Goal: Information Seeking & Learning: Understand process/instructions

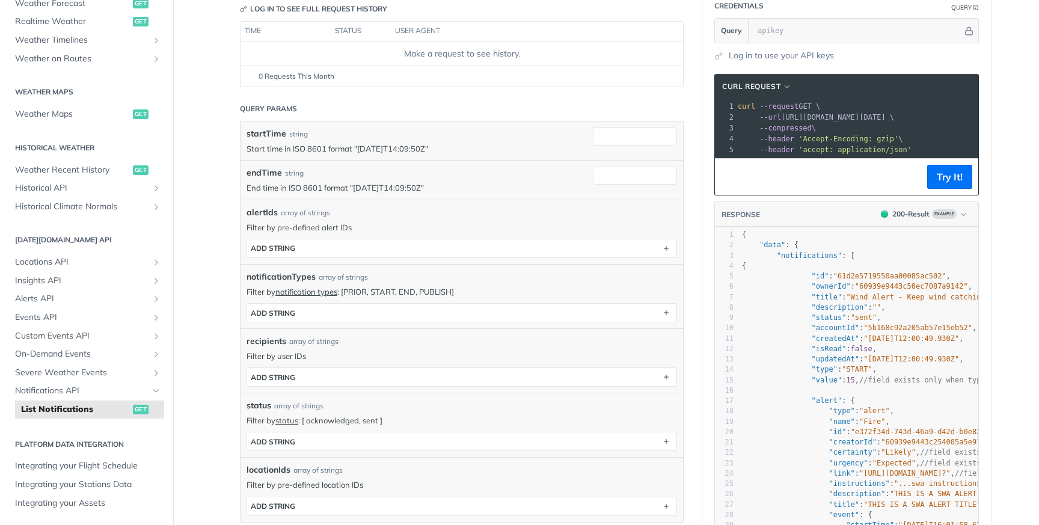
scroll to position [92, 0]
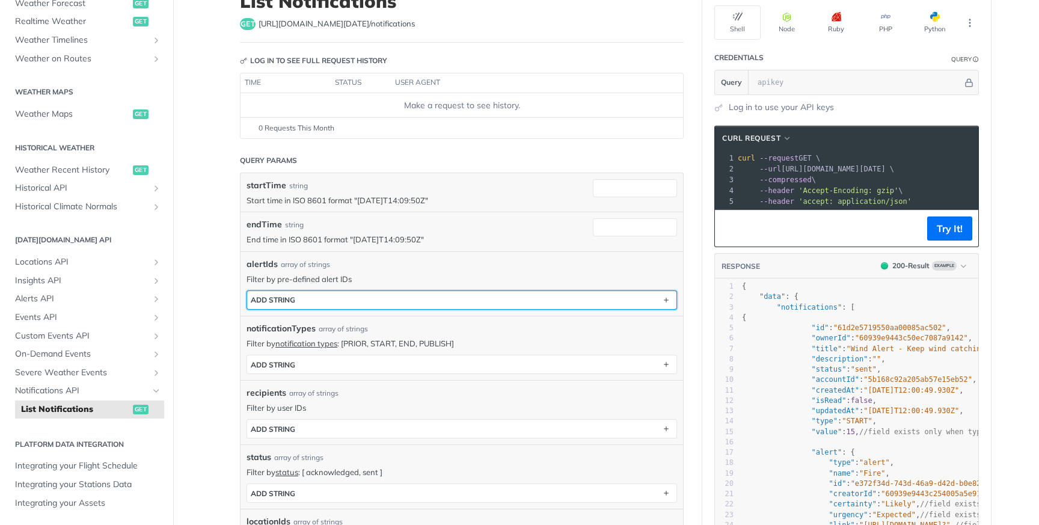
click at [337, 302] on button "ADD string" at bounding box center [461, 300] width 429 height 18
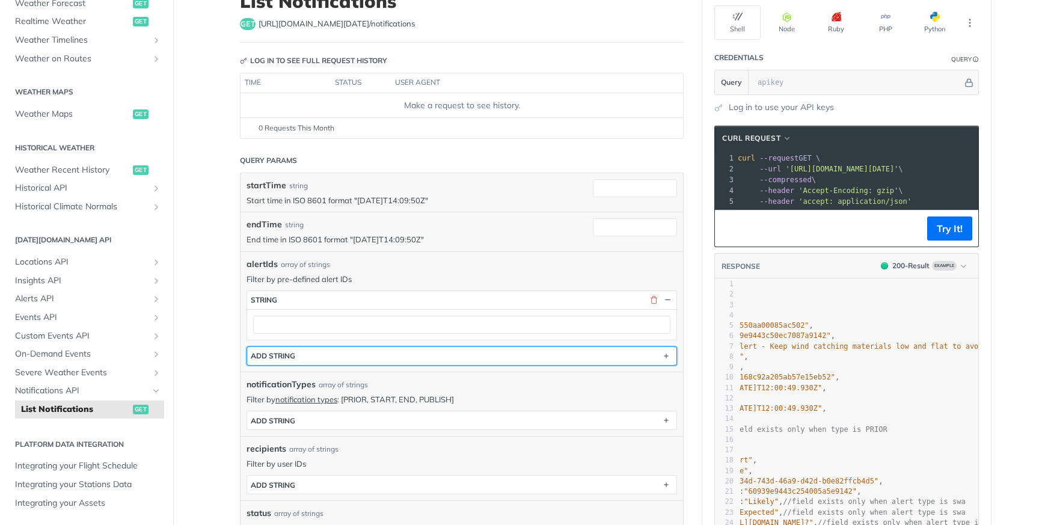
scroll to position [0, 0]
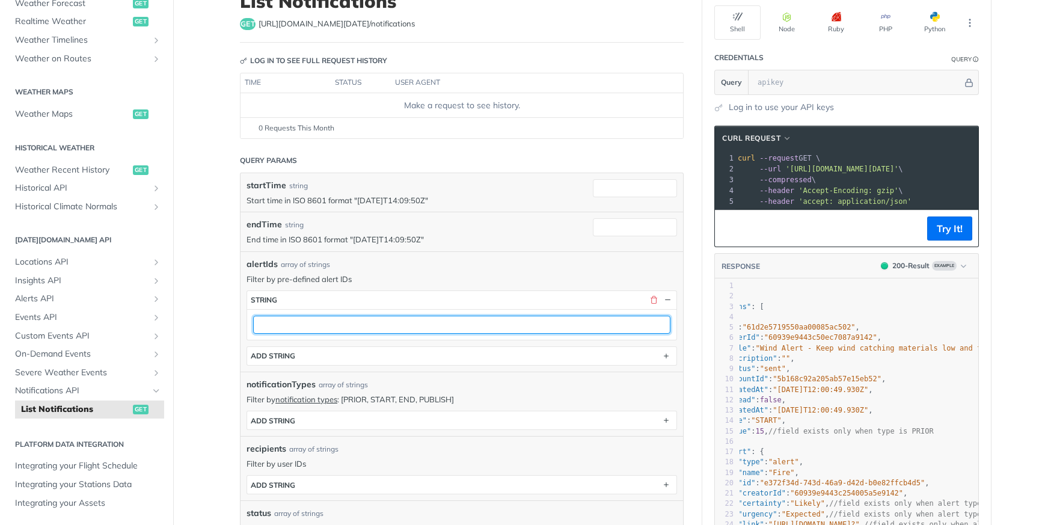
click at [426, 331] on input "text" at bounding box center [461, 325] width 417 height 18
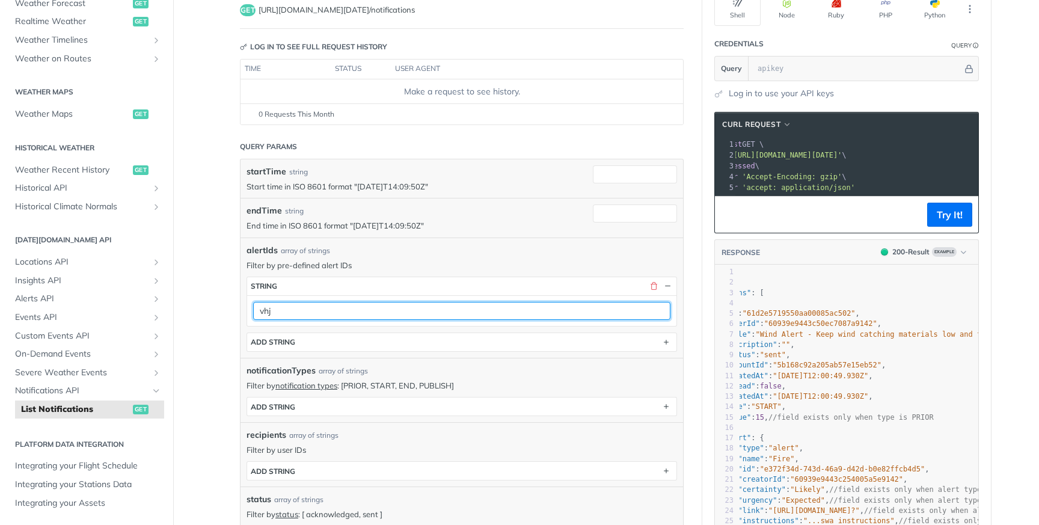
scroll to position [106, 0]
type input "vhj"
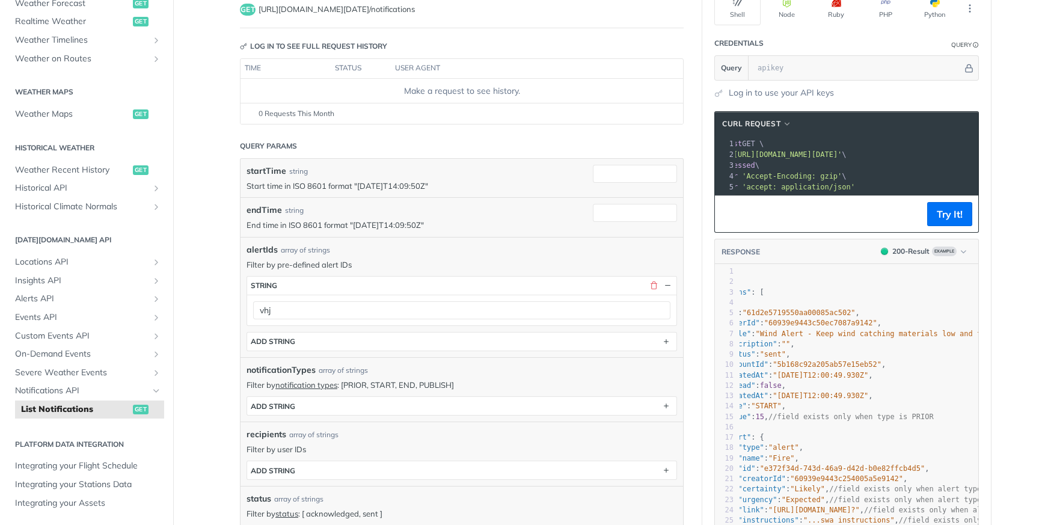
click at [542, 320] on div "vhj" at bounding box center [461, 310] width 429 height 31
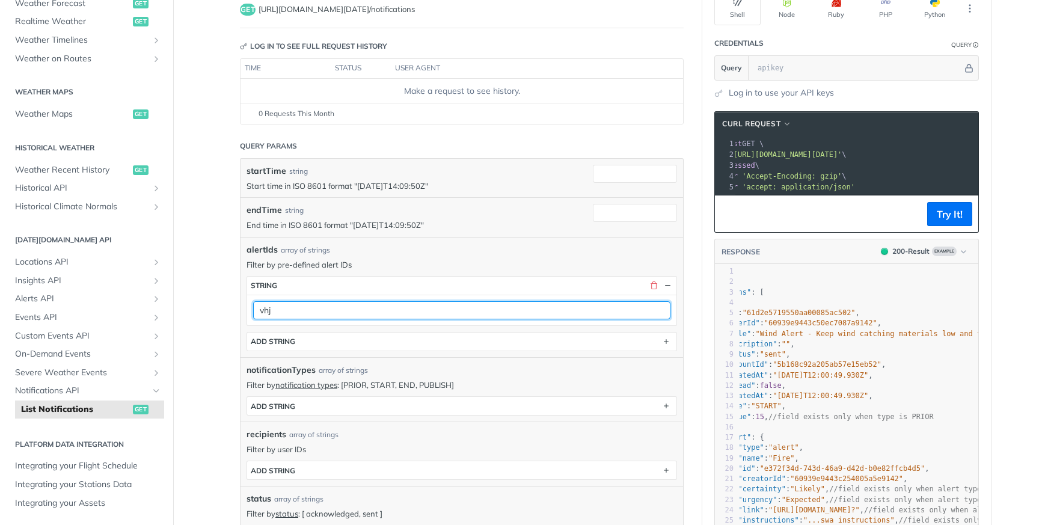
click at [538, 310] on input "vhj" at bounding box center [461, 310] width 417 height 18
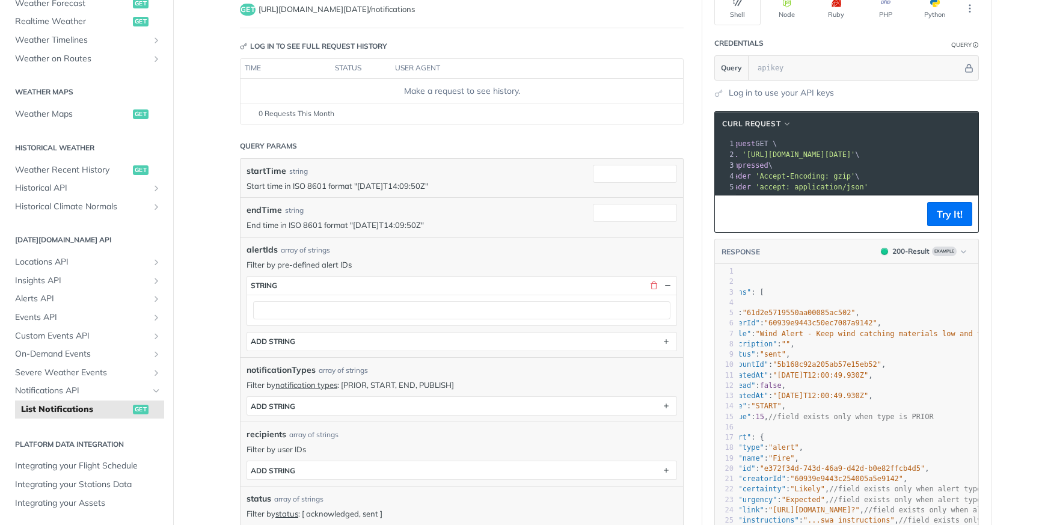
click at [600, 374] on div "notificationTypes array of strings" at bounding box center [461, 370] width 430 height 13
click at [655, 286] on button "button" at bounding box center [653, 285] width 11 height 11
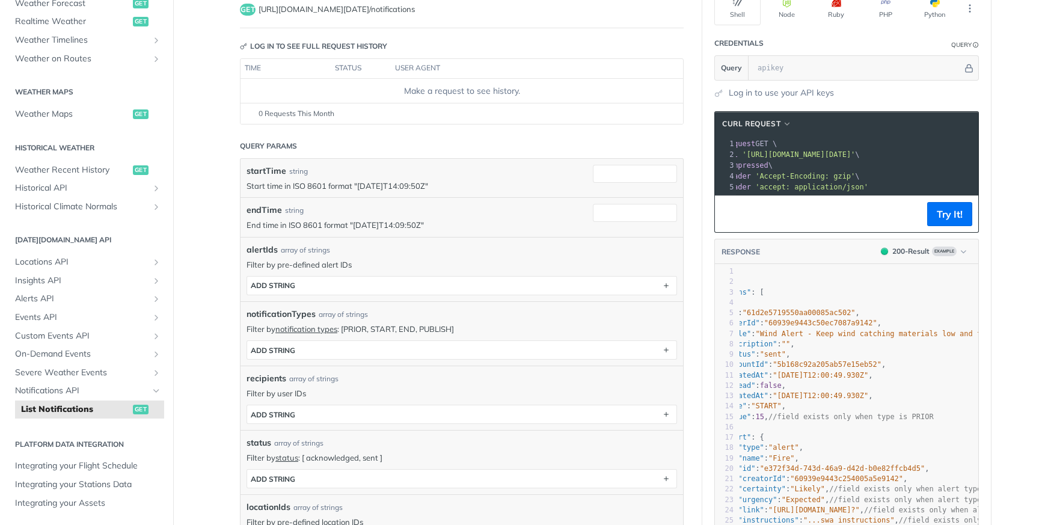
click at [682, 371] on div "recipients array of strings Filter by user IDs recipients ADD string" at bounding box center [461, 397] width 442 height 64
click at [640, 213] on input "endTime" at bounding box center [635, 213] width 84 height 18
type input "b"
click at [629, 266] on p "Filter by pre-defined alert IDs" at bounding box center [461, 264] width 430 height 11
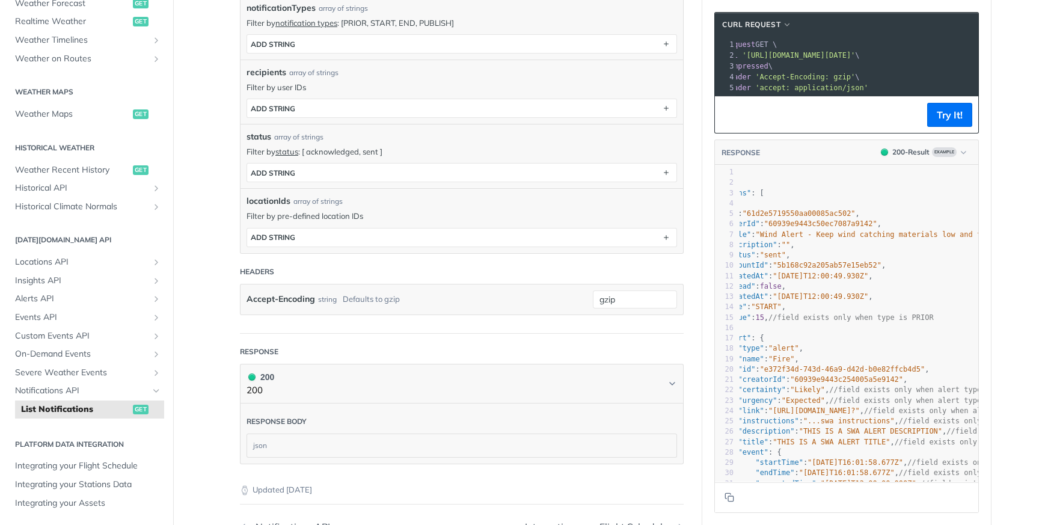
scroll to position [412, 0]
click at [103, 369] on span "Severe Weather Events" at bounding box center [81, 373] width 133 height 12
